Goal: Book appointment/travel/reservation

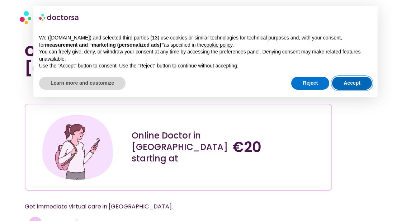
click at [357, 84] on button "Accept" at bounding box center [352, 83] width 40 height 13
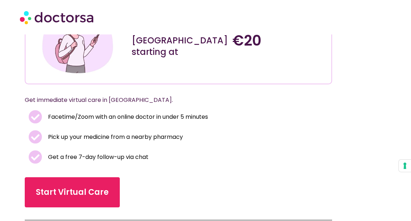
scroll to position [108, 0]
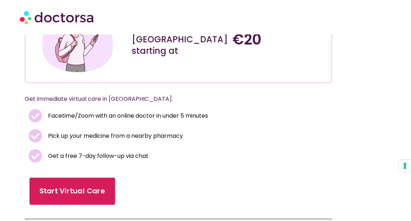
click at [79, 186] on span "Start Virtual Care" at bounding box center [72, 191] width 66 height 10
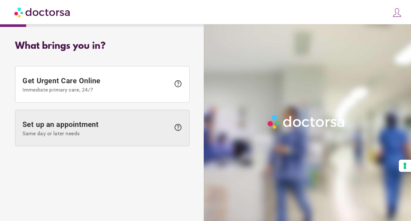
click at [101, 128] on span "Set up an appointment Same day or later needs" at bounding box center [97, 128] width 148 height 16
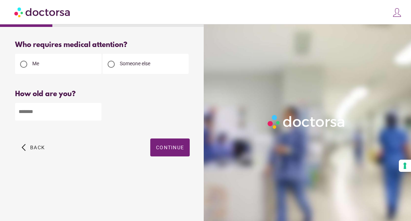
click at [59, 112] on input "number" at bounding box center [58, 112] width 87 height 18
type input "**"
click at [168, 142] on span "button" at bounding box center [169, 148] width 39 height 18
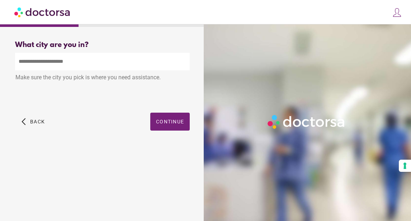
click at [88, 65] on input "text" at bounding box center [102, 62] width 175 height 18
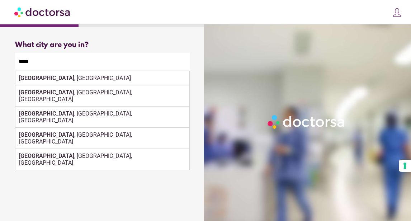
drag, startPoint x: 88, startPoint y: 65, endPoint x: 80, endPoint y: 78, distance: 15.1
click at [80, 78] on div "Make sure the city you pick is where you need assistance." at bounding box center [102, 78] width 175 height 16
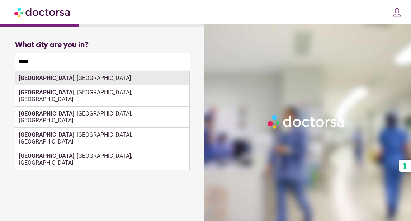
click at [41, 78] on div "Paris , France" at bounding box center [102, 78] width 174 height 14
type input "**********"
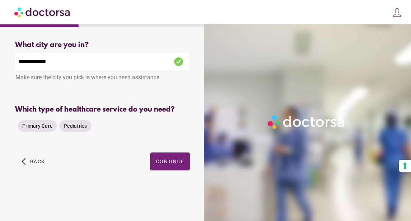
click at [43, 126] on span "Primary Care" at bounding box center [37, 126] width 30 height 6
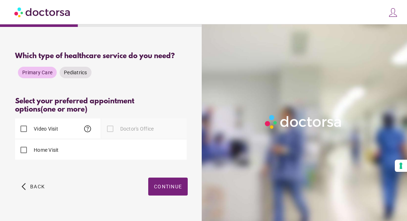
scroll to position [52, 0]
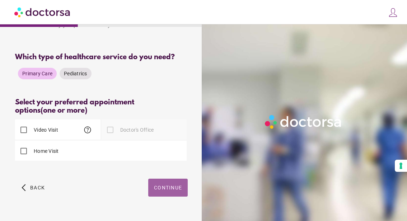
click at [180, 190] on span "Continue" at bounding box center [168, 188] width 28 height 6
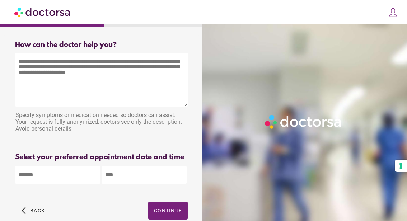
scroll to position [0, 0]
click at [120, 78] on textarea at bounding box center [101, 80] width 173 height 54
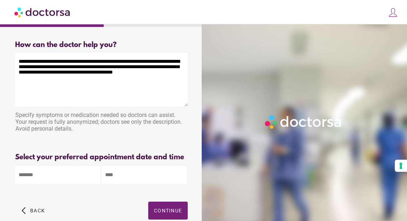
scroll to position [39, 0]
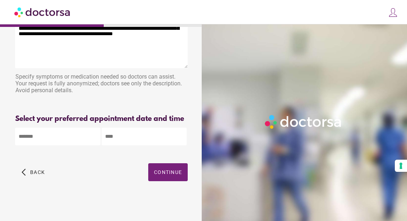
type textarea "**********"
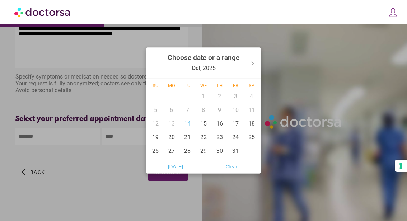
click at [79, 142] on body "**********" at bounding box center [203, 92] width 407 height 260
click at [193, 122] on div "14" at bounding box center [188, 124] width 16 height 14
type input "******"
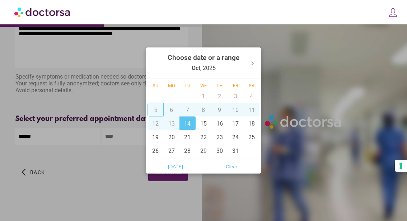
click at [135, 112] on div at bounding box center [203, 110] width 407 height 221
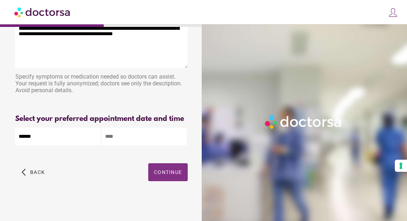
click at [169, 181] on span "button" at bounding box center [167, 172] width 39 height 18
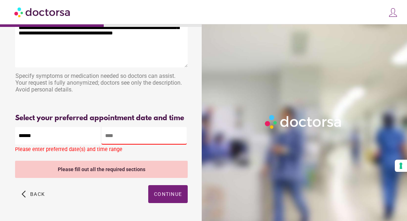
click at [150, 144] on input "text" at bounding box center [144, 136] width 85 height 18
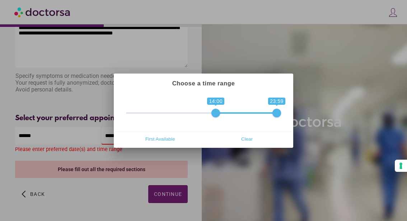
drag, startPoint x: 129, startPoint y: 112, endPoint x: 214, endPoint y: 114, distance: 85.5
click at [214, 114] on span at bounding box center [215, 113] width 9 height 9
drag, startPoint x: 278, startPoint y: 113, endPoint x: 229, endPoint y: 113, distance: 49.2
click at [229, 113] on span at bounding box center [228, 113] width 9 height 9
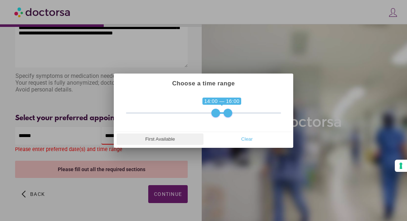
click at [162, 144] on span "First Available" at bounding box center [160, 139] width 83 height 11
type input "**********"
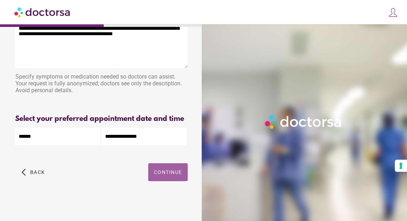
click at [169, 181] on span "button" at bounding box center [167, 172] width 39 height 18
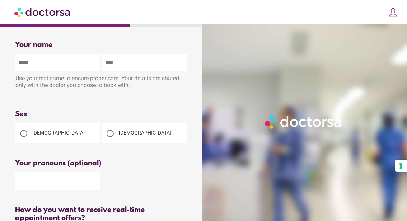
click at [23, 136] on div at bounding box center [23, 133] width 7 height 7
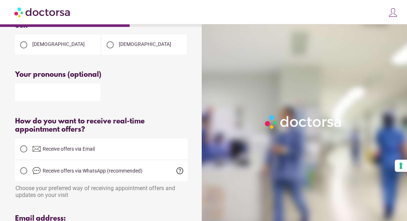
scroll to position [118, 0]
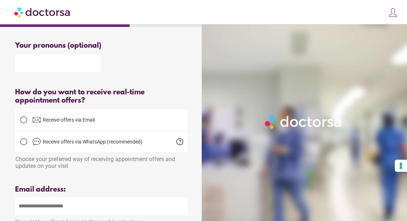
click at [28, 116] on div at bounding box center [24, 120] width 14 height 14
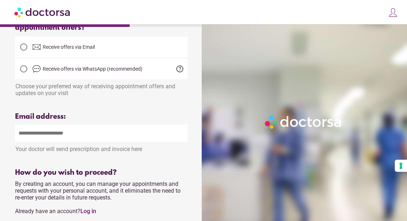
scroll to position [191, 0]
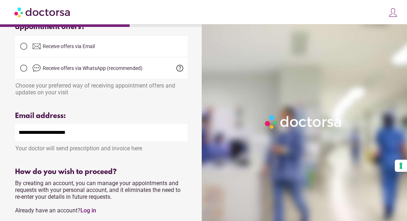
type input "**********"
click at [99, 104] on div at bounding box center [101, 102] width 173 height 9
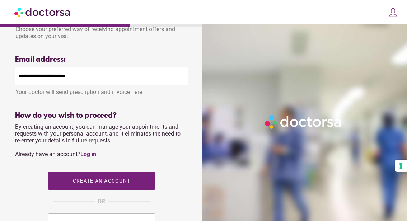
scroll to position [328, 0]
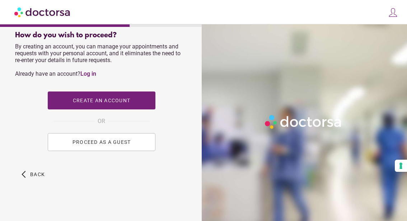
click at [115, 148] on button "PROCEED AS A GUEST" at bounding box center [102, 142] width 108 height 18
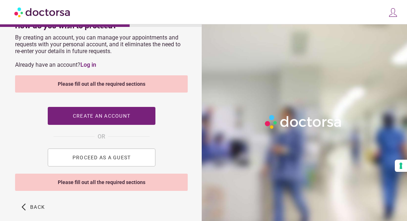
click at [115, 157] on span "PROCEED AS A GUEST" at bounding box center [101, 158] width 59 height 6
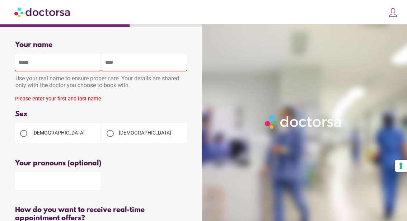
scroll to position [0, 0]
type input "*****"
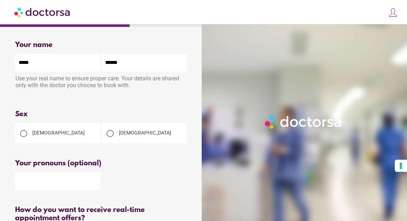
type input "******"
click at [154, 111] on div "Sex" at bounding box center [101, 114] width 173 height 8
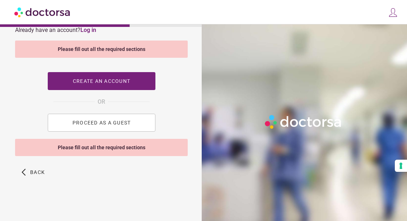
scroll to position [374, 0]
click at [118, 126] on button "PROCEED AS A GUEST" at bounding box center [102, 123] width 108 height 18
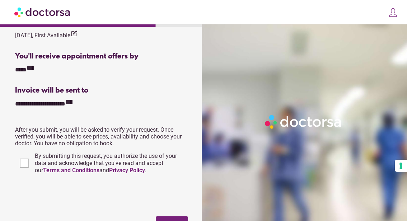
scroll to position [322, 0]
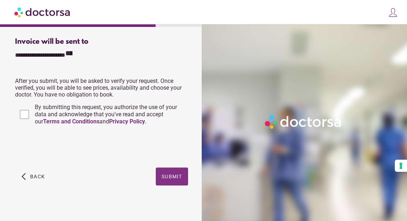
click at [174, 183] on span "button" at bounding box center [172, 177] width 32 height 18
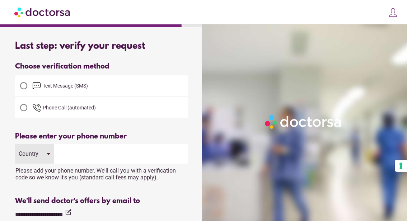
click at [152, 83] on span "Text Message (SMS)" at bounding box center [109, 86] width 155 height 9
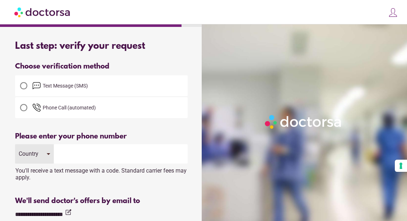
click at [41, 156] on div "Country" at bounding box center [34, 153] width 39 height 19
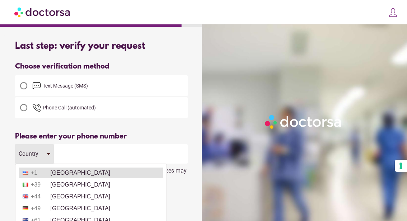
click at [64, 172] on li "+1 United States" at bounding box center [91, 173] width 144 height 11
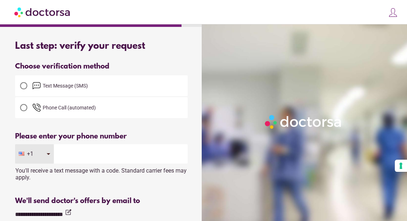
click at [85, 153] on input "tel" at bounding box center [121, 153] width 134 height 19
type input "**********"
click at [167, 124] on div at bounding box center [101, 125] width 173 height 14
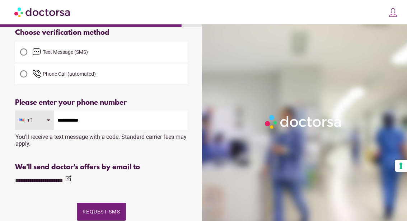
scroll to position [55, 0]
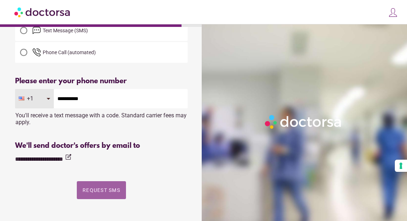
click at [107, 190] on span "Request SMS" at bounding box center [102, 190] width 38 height 6
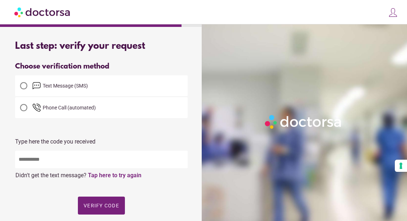
click at [110, 165] on input "text" at bounding box center [101, 160] width 173 height 18
type input "*****"
click at [101, 205] on span "Verify code" at bounding box center [102, 206] width 36 height 6
